Goal: Download file/media

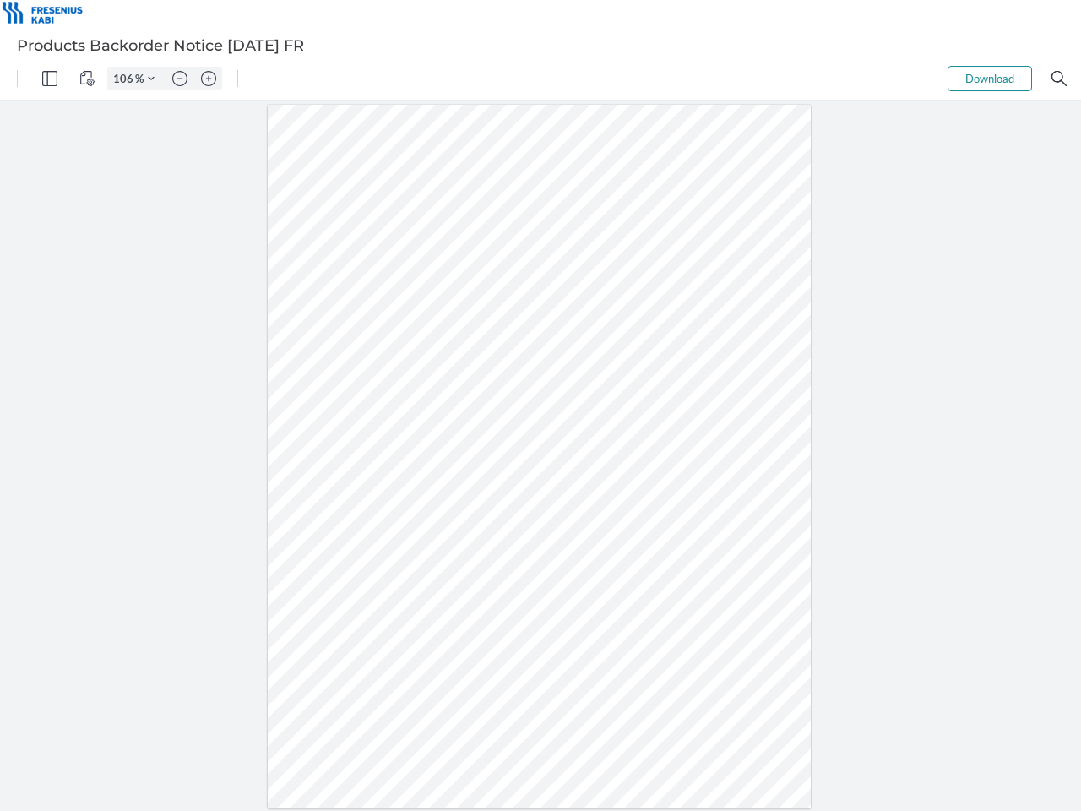
click at [50, 79] on img "Panel" at bounding box center [49, 78] width 15 height 15
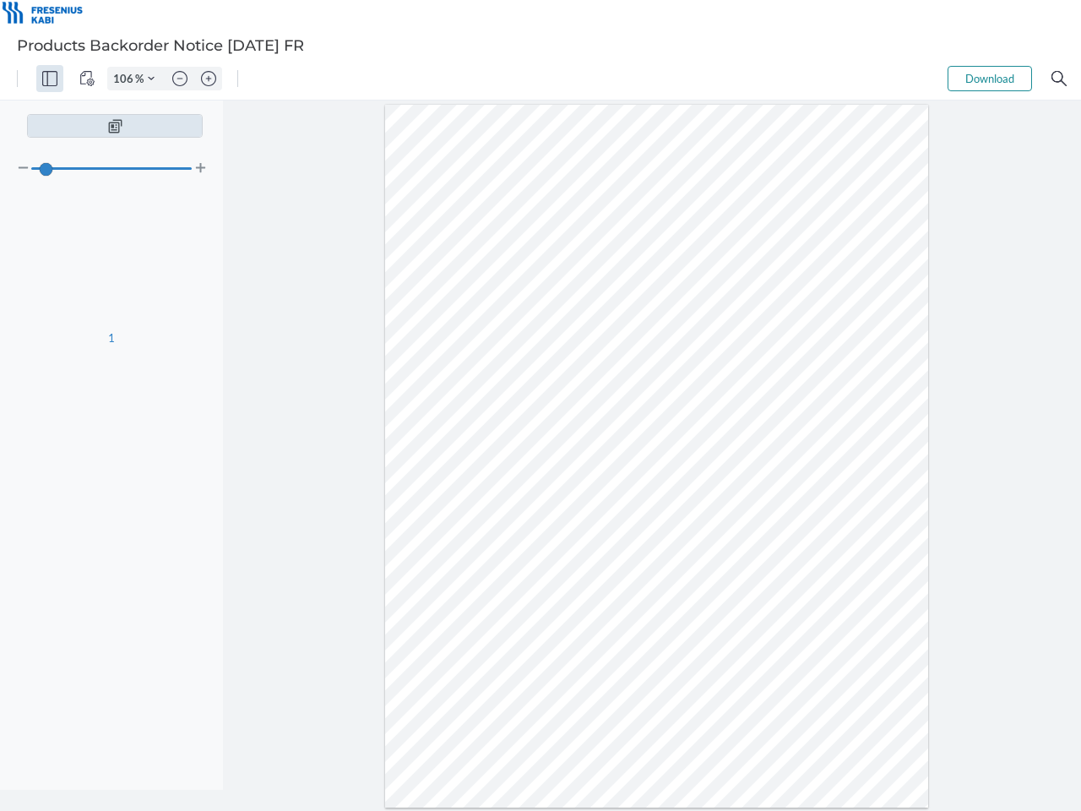
click at [87, 79] on img "View Controls" at bounding box center [86, 78] width 15 height 15
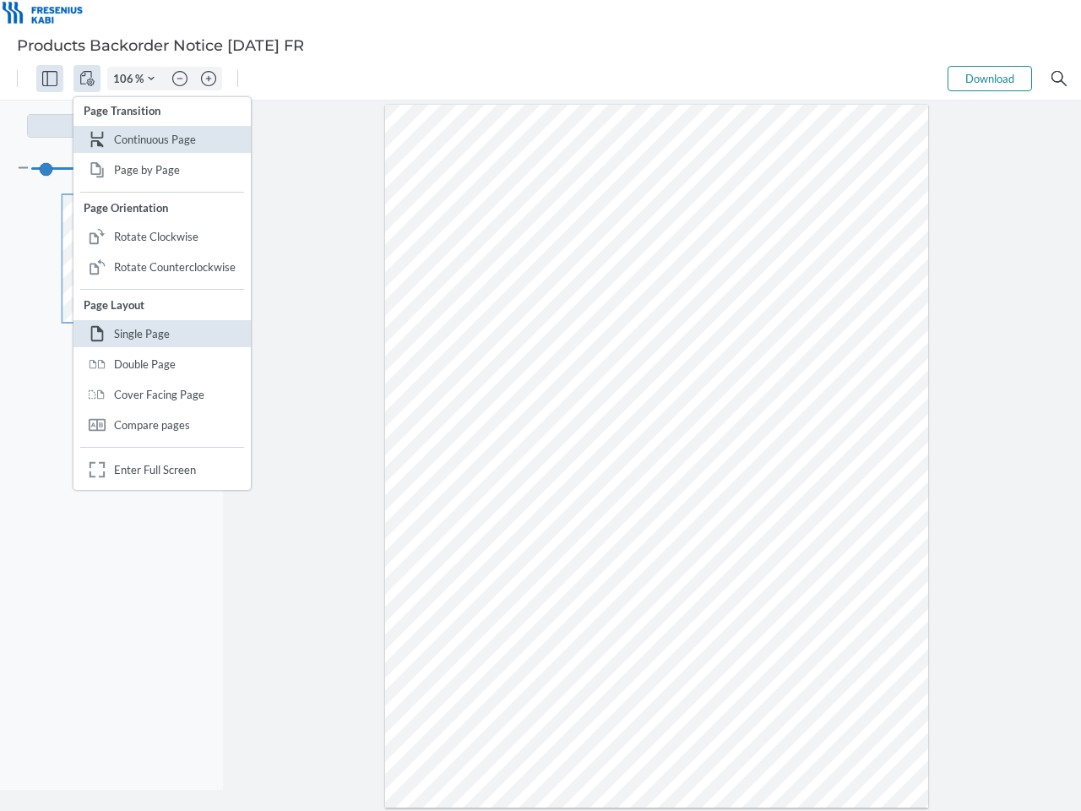
click at [126, 79] on input "106" at bounding box center [121, 78] width 27 height 15
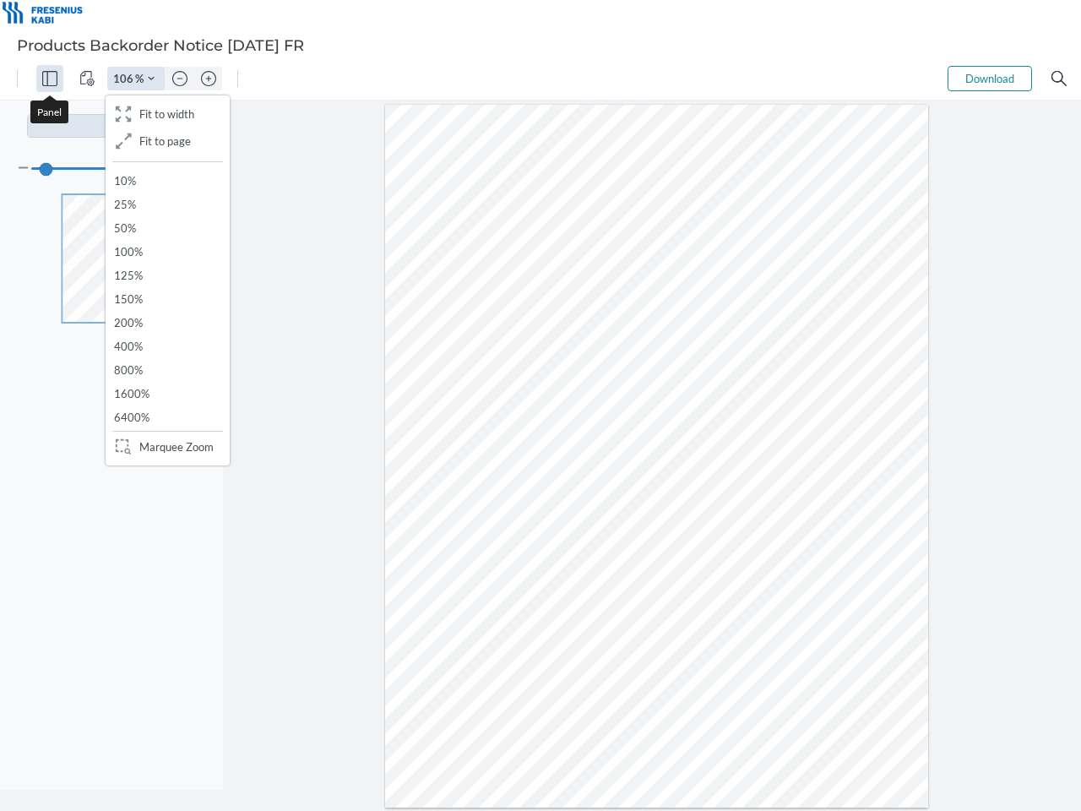
click at [151, 79] on img "Zoom Controls" at bounding box center [151, 78] width 7 height 7
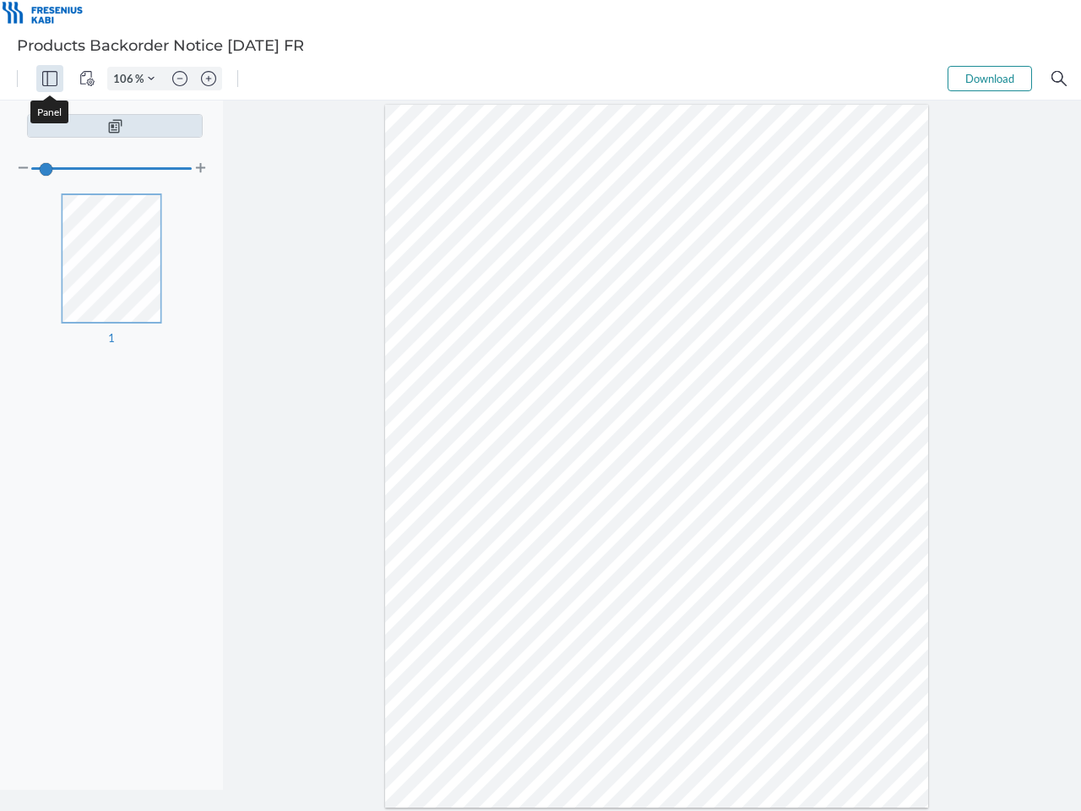
click at [180, 79] on img "Zoom out" at bounding box center [179, 78] width 15 height 15
click at [209, 79] on img "Zoom in" at bounding box center [208, 78] width 15 height 15
type input "106"
click at [990, 79] on button "Download" at bounding box center [990, 78] width 84 height 25
click at [1059, 79] on img "Search" at bounding box center [1059, 78] width 15 height 15
